Goal: Information Seeking & Learning: Learn about a topic

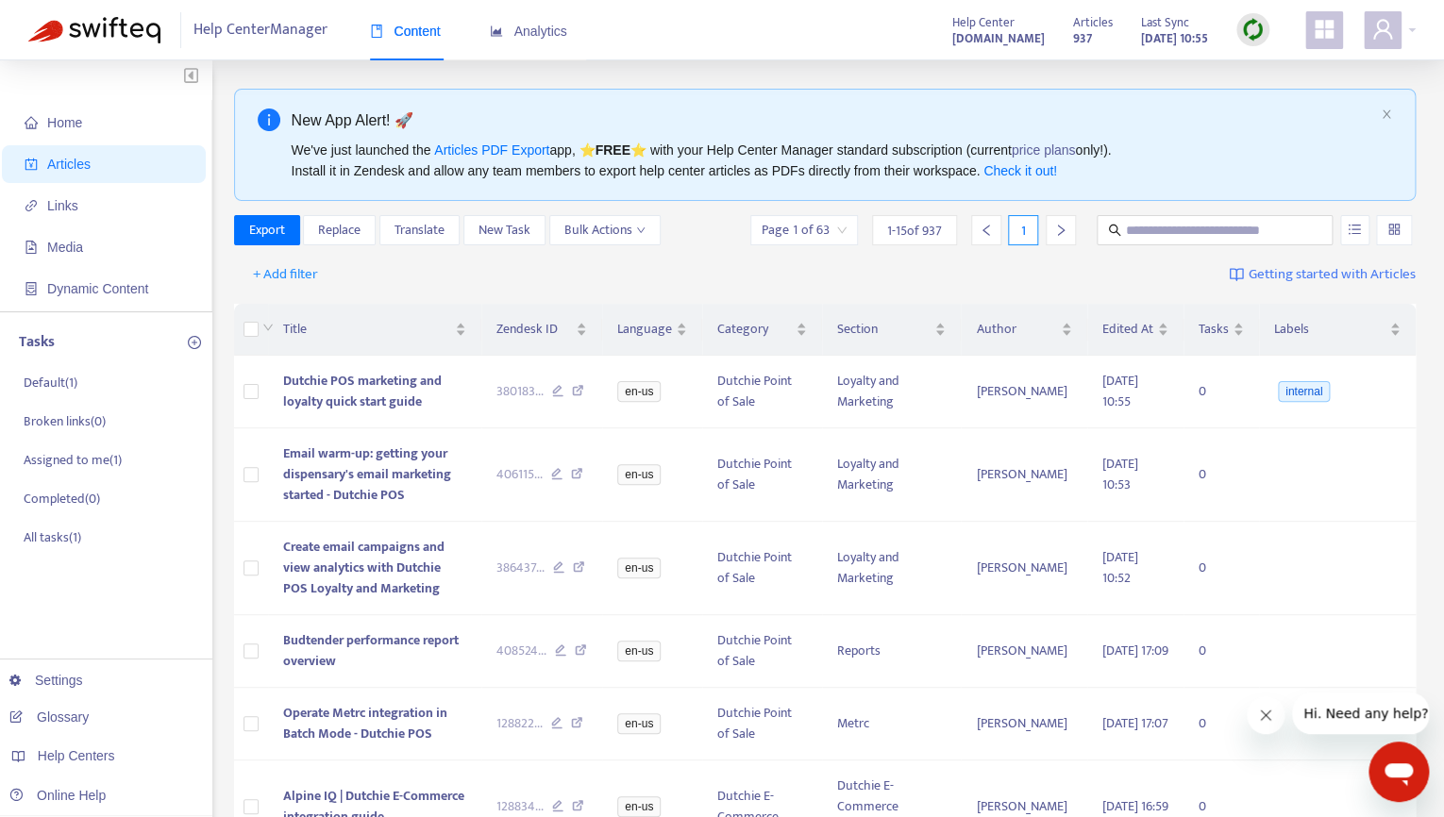
click at [1260, 29] on img at bounding box center [1253, 30] width 24 height 24
click at [1296, 76] on link "Quick Sync" at bounding box center [1291, 69] width 80 height 22
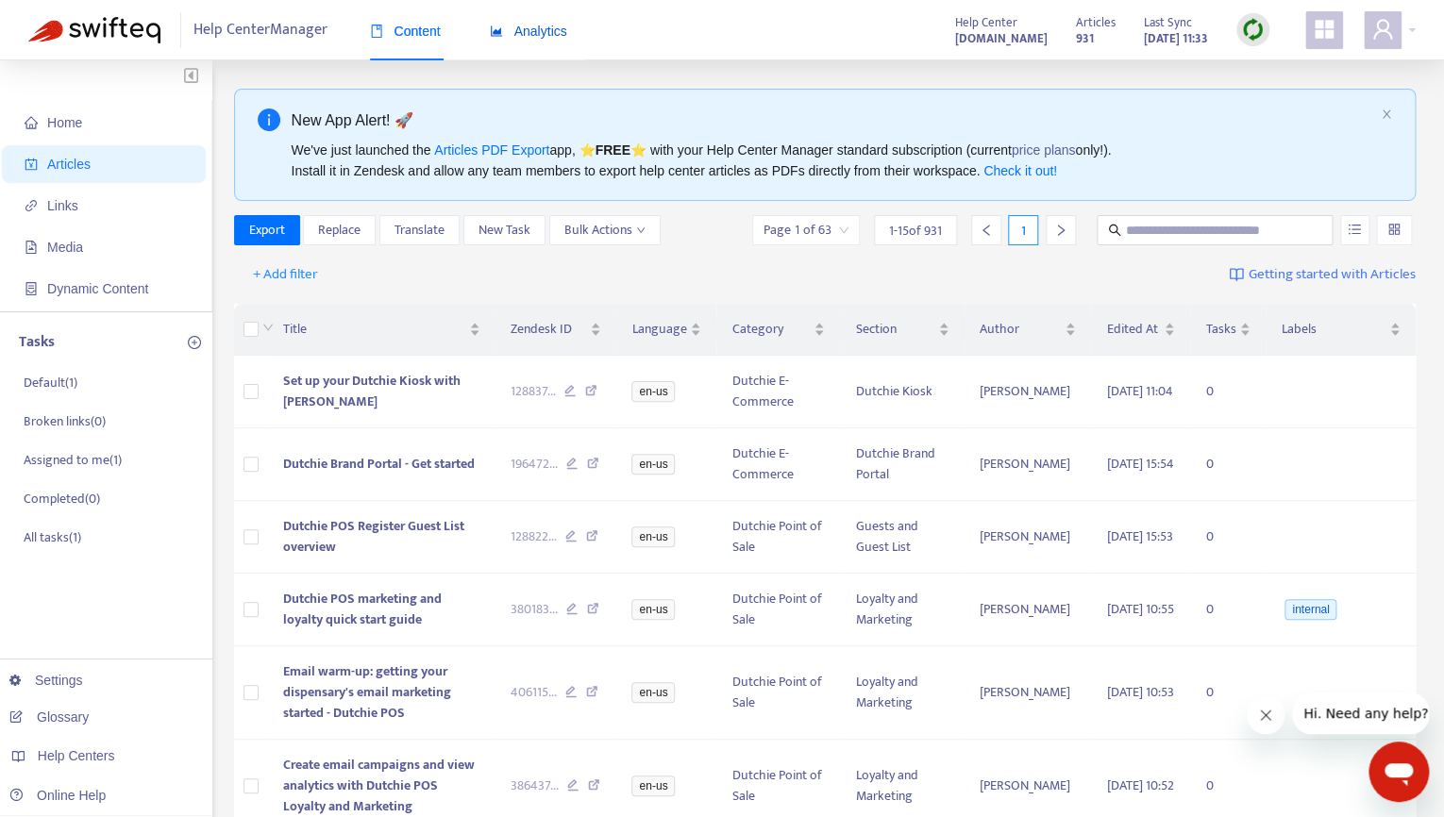
click at [522, 40] on div "Analytics" at bounding box center [528, 31] width 77 height 21
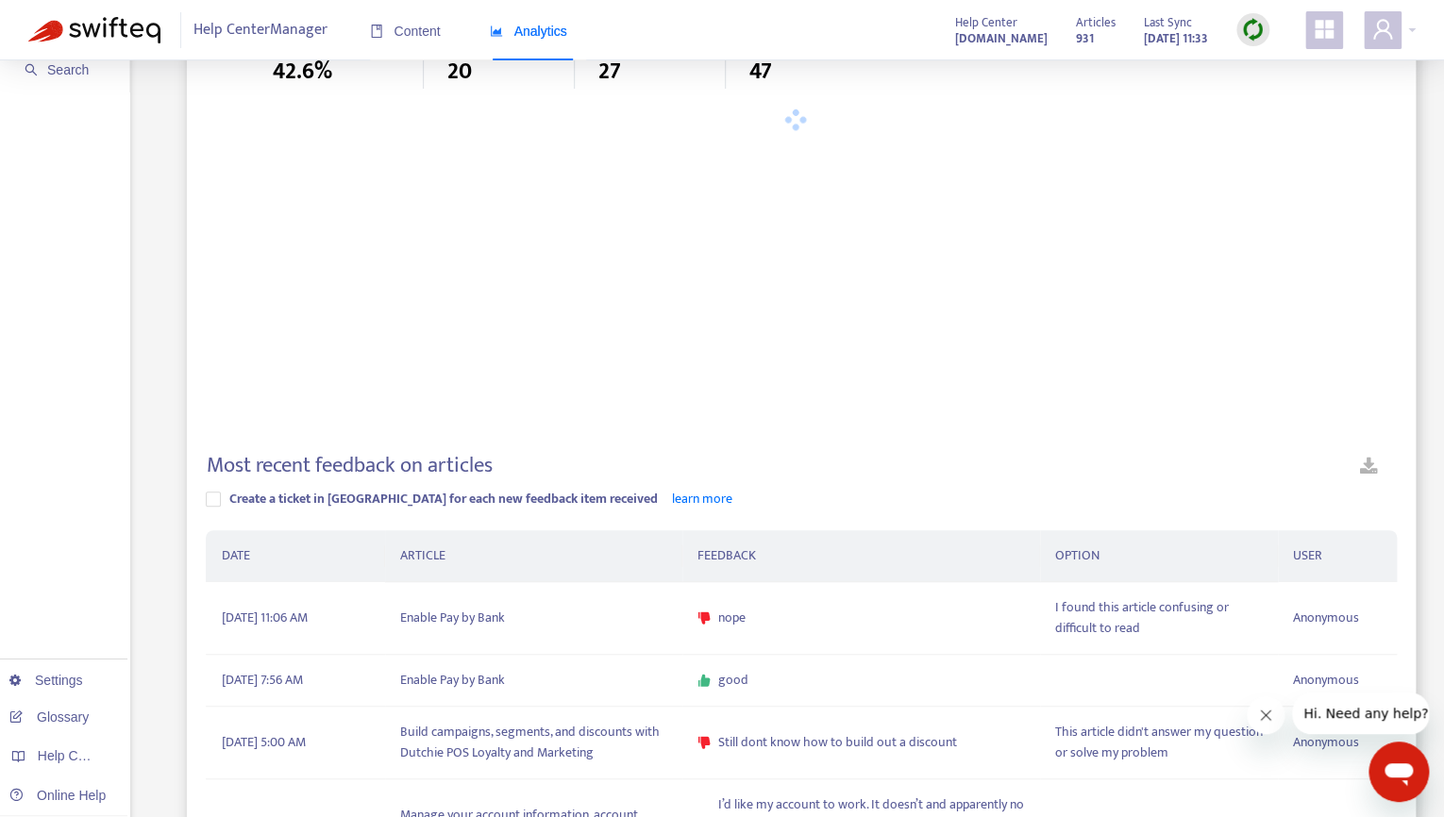
scroll to position [199, 0]
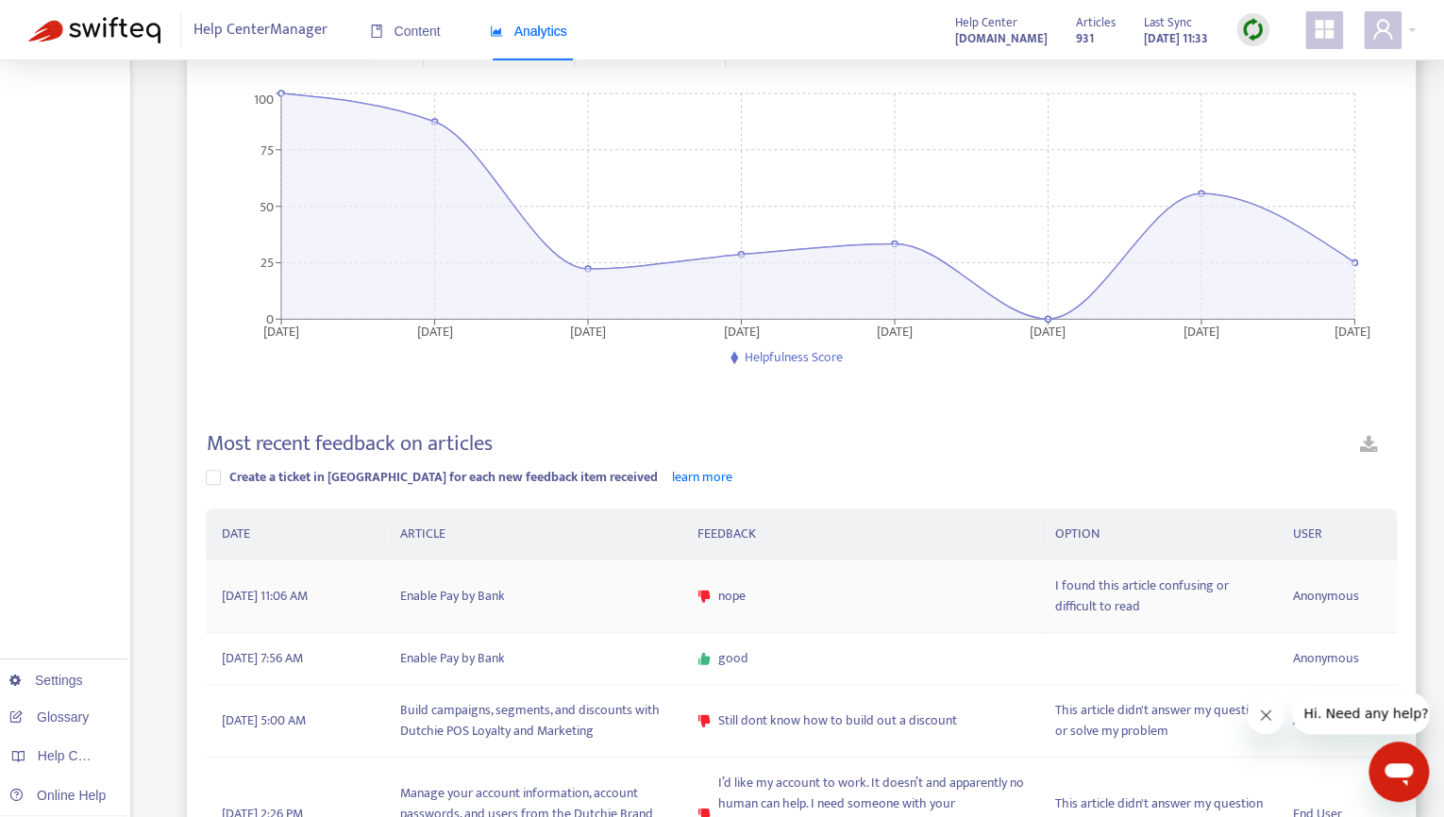
click at [445, 605] on td "Enable Pay by Bank" at bounding box center [533, 596] width 297 height 73
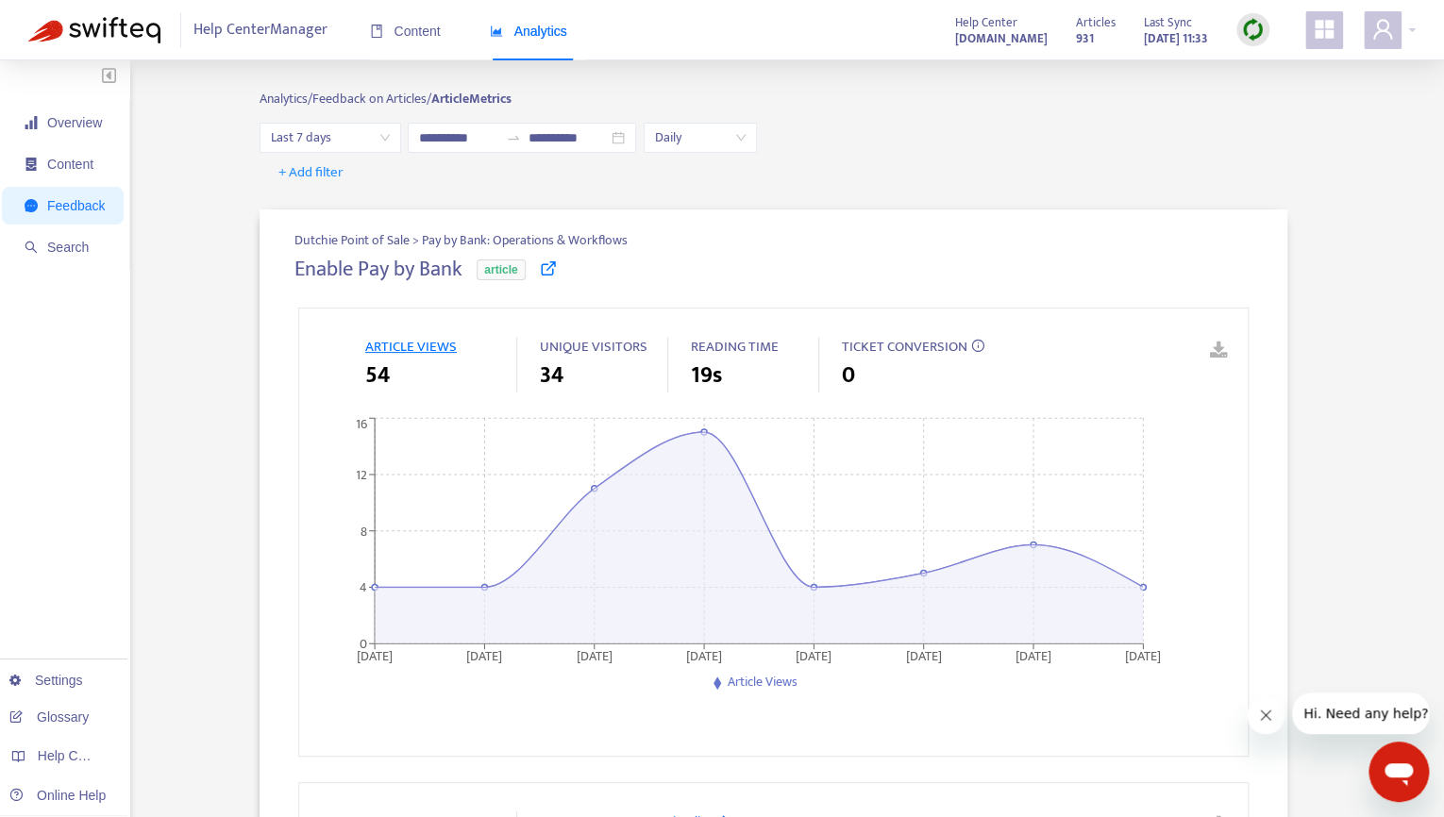
click at [557, 269] on icon at bounding box center [548, 267] width 17 height 17
